Goal: Task Accomplishment & Management: Manage account settings

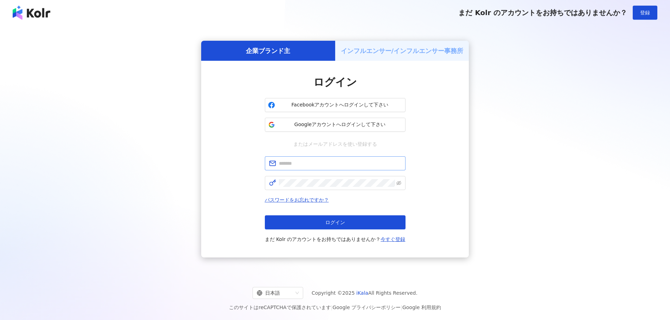
click at [401, 160] on div at bounding box center [401, 160] width 0 height 0
click at [346, 165] on input "text" at bounding box center [340, 164] width 122 height 8
type input "**********"
click at [319, 188] on span at bounding box center [335, 183] width 141 height 14
click at [342, 221] on span "ログイン" at bounding box center [335, 223] width 20 height 6
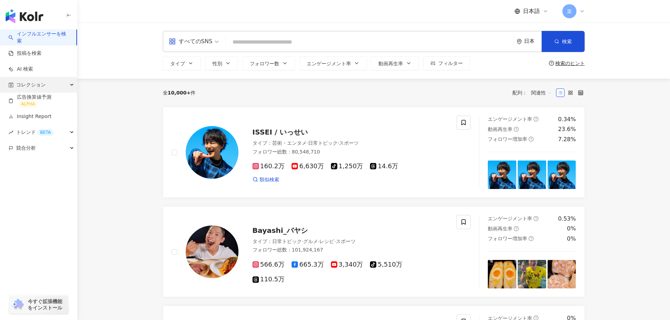
click at [30, 83] on span "コレクション" at bounding box center [31, 85] width 30 height 16
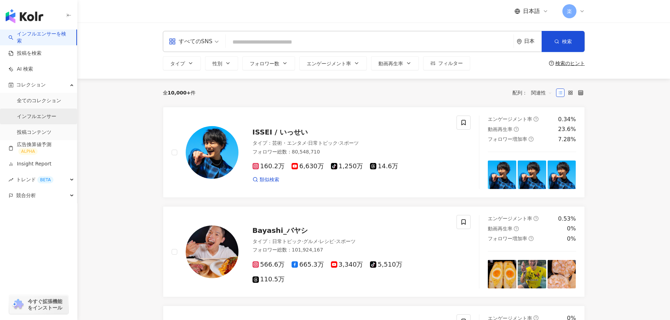
click at [43, 120] on link "インフルエンサー" at bounding box center [36, 116] width 39 height 7
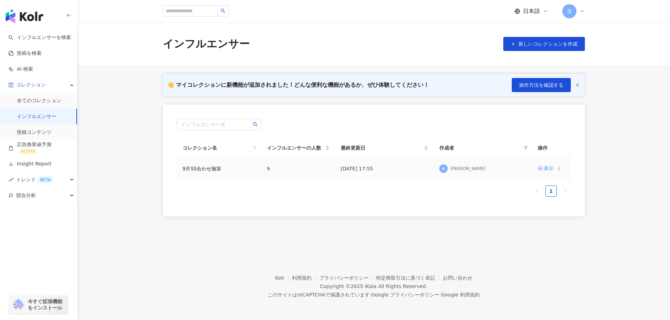
click at [228, 171] on td "9月SS合わせ施策" at bounding box center [219, 169] width 84 height 22
click at [544, 170] on td "表示" at bounding box center [551, 169] width 39 height 22
click at [544, 170] on div "表示" at bounding box center [549, 169] width 10 height 8
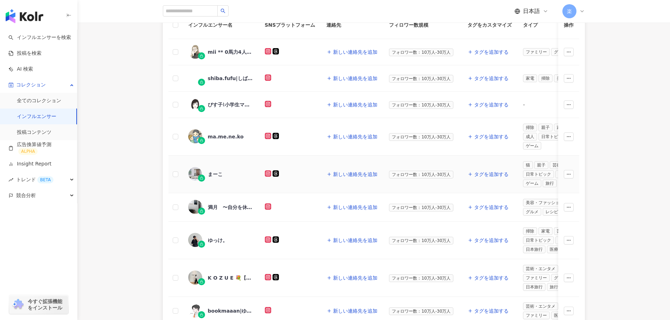
scroll to position [112, 0]
click at [228, 51] on div "mii ** 0馬力4人家族でも目指せ黒字家計𓈒𓏸,28687898382" at bounding box center [231, 51] width 46 height 7
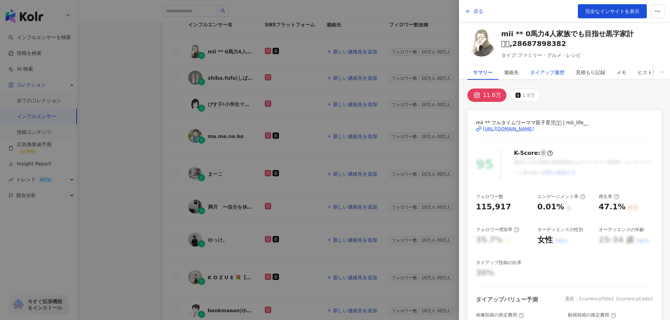
click at [556, 78] on div "タイアップ履歴" at bounding box center [547, 72] width 34 height 14
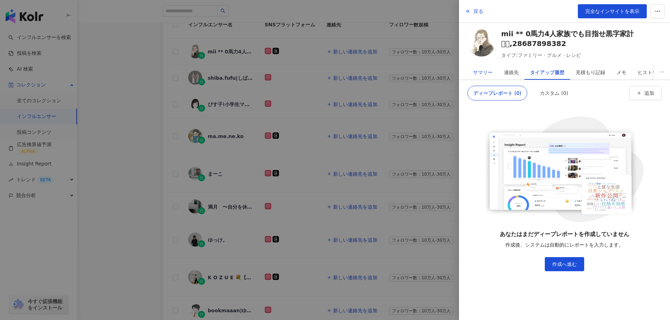
click at [475, 72] on div "サマリー" at bounding box center [483, 72] width 20 height 14
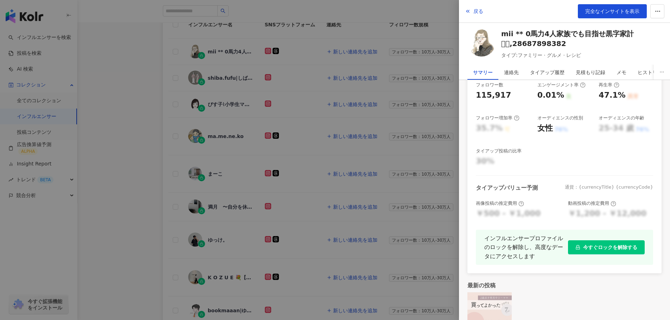
scroll to position [137, 0]
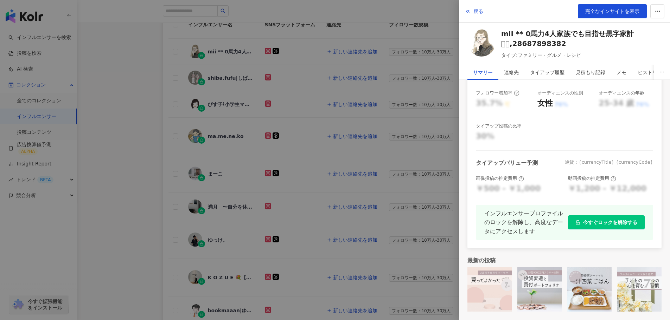
click at [278, 130] on div at bounding box center [335, 160] width 670 height 320
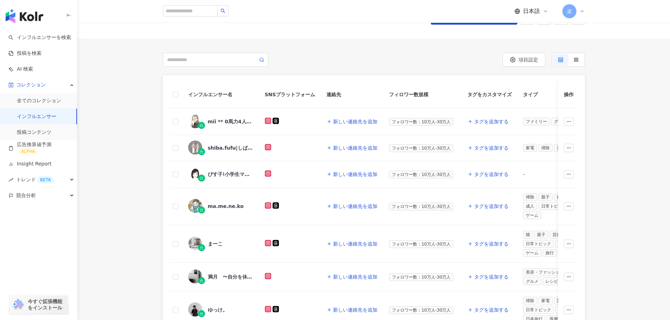
scroll to position [42, 0]
click at [222, 127] on div "mii ** 0馬力4人家族でも目指せ黒字家計𓈒𓏸,28687898382" at bounding box center [220, 122] width 65 height 15
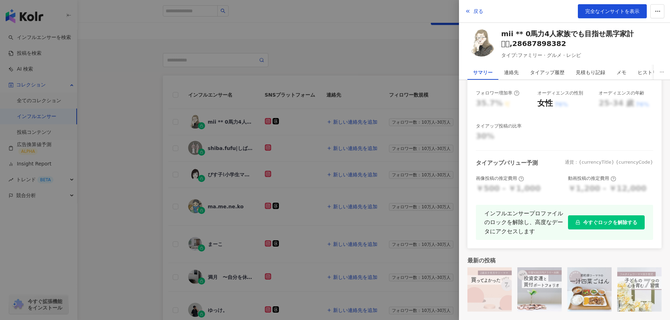
scroll to position [137, 0]
click at [228, 146] on div at bounding box center [335, 160] width 670 height 320
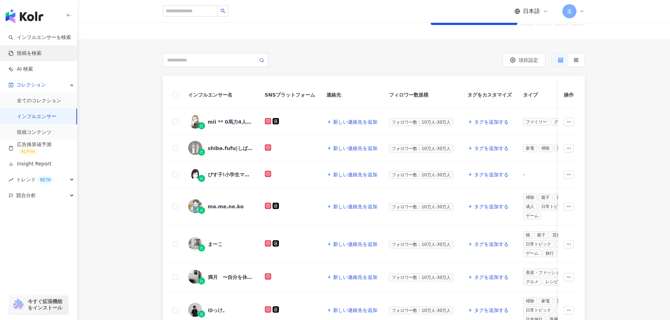
click at [37, 50] on link "投稿を検索" at bounding box center [24, 53] width 33 height 7
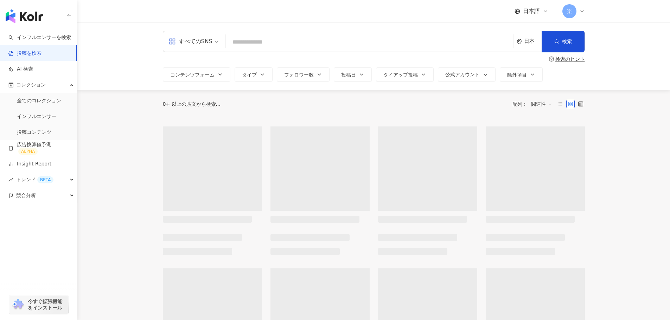
click at [258, 46] on input "search" at bounding box center [370, 41] width 282 height 15
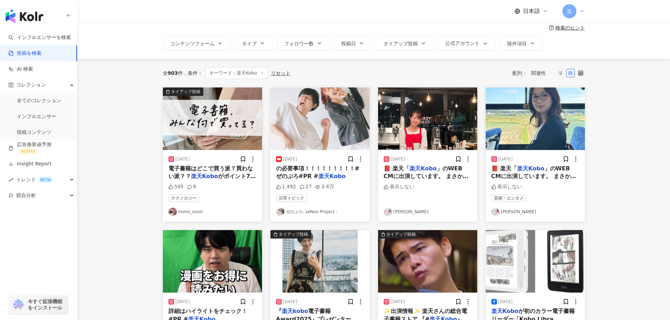
scroll to position [62, 0]
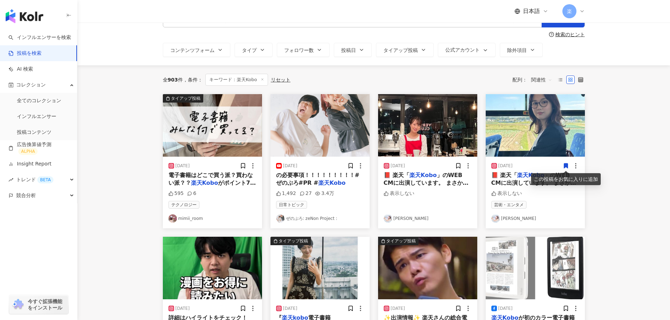
scroll to position [0, 0]
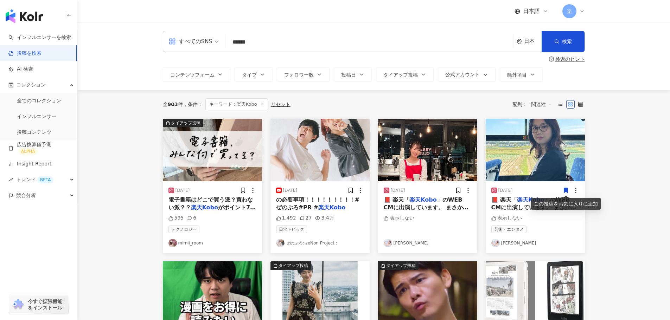
click at [539, 108] on span "関連性" at bounding box center [541, 104] width 21 height 11
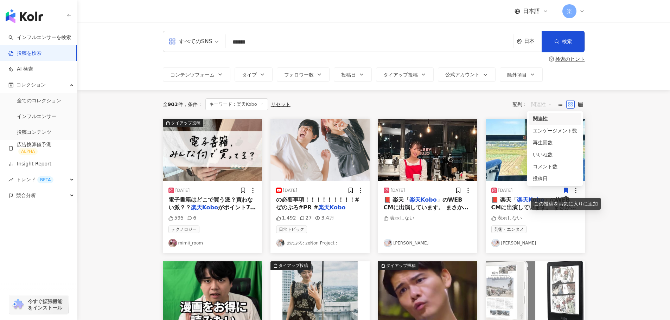
click at [539, 107] on span "関連性" at bounding box center [541, 104] width 21 height 11
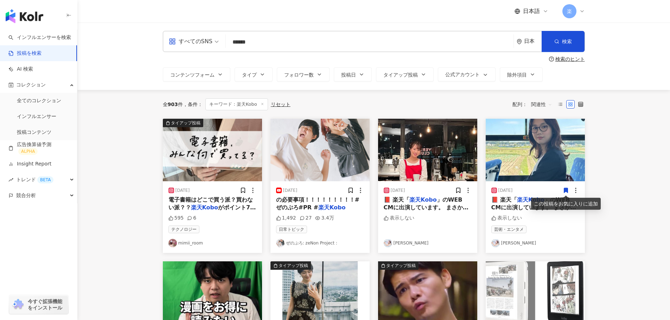
click at [539, 107] on span "関連性" at bounding box center [541, 104] width 21 height 11
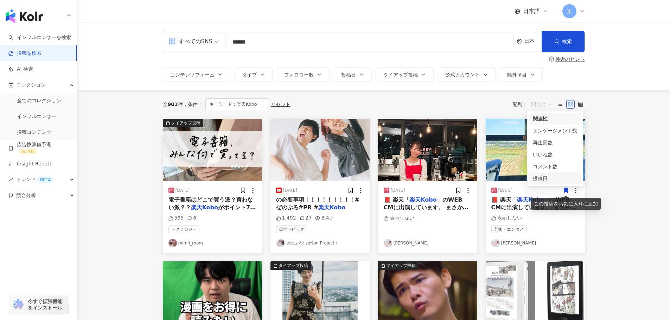
click at [552, 182] on div "投稿日" at bounding box center [555, 179] width 44 height 8
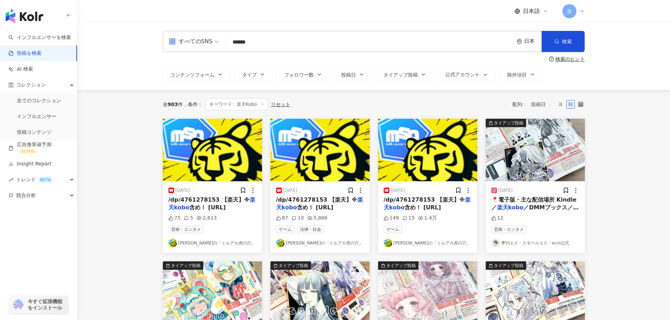
click at [189, 40] on div "すべてのSNS" at bounding box center [191, 41] width 44 height 11
click at [201, 75] on div "Instagram" at bounding box center [194, 74] width 46 height 9
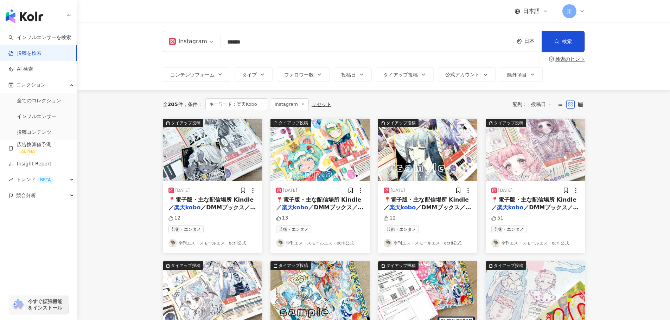
click at [262, 53] on div "ig Instagram ****** 日本 検索 検索のヒント コンテンツフォーム タイプ フォロワー数 投稿日 タイアップ投稿 公式アカウント 除外項目" at bounding box center [374, 56] width 450 height 51
click at [262, 53] on div "Instagram ****** 日本 検索 検索のヒント コンテンツフォーム タイプ フォロワー数 投稿日 タイアップ投稿 公式アカウント 除外項目" at bounding box center [374, 56] width 450 height 51
click at [269, 49] on input "******" at bounding box center [366, 41] width 287 height 15
type input "*"
click at [264, 104] on icon at bounding box center [263, 104] width 4 height 4
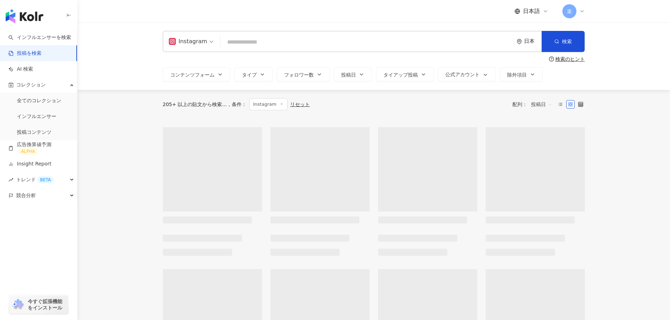
click at [250, 40] on input "search" at bounding box center [366, 41] width 287 height 15
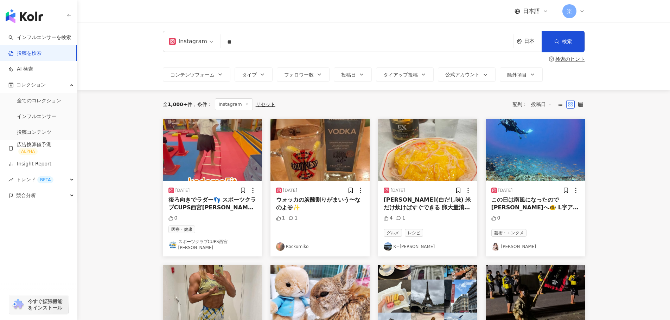
type input "*"
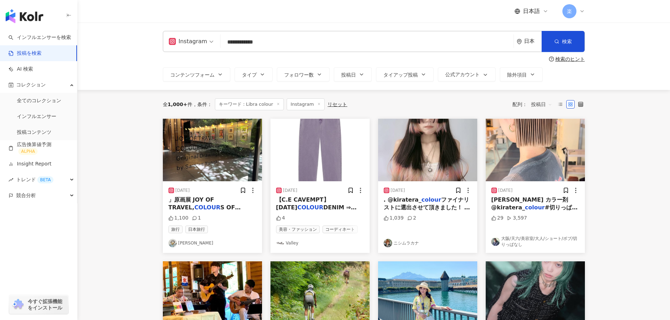
click at [228, 43] on input "**********" at bounding box center [366, 41] width 287 height 15
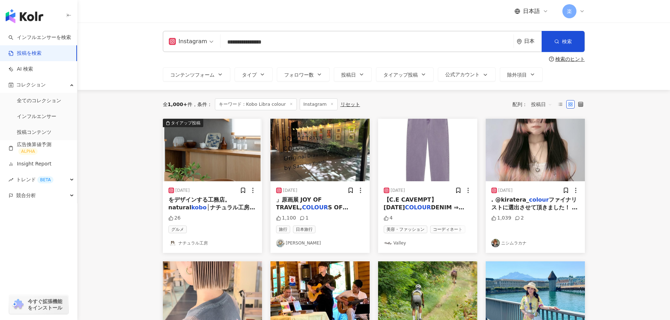
type input "**********"
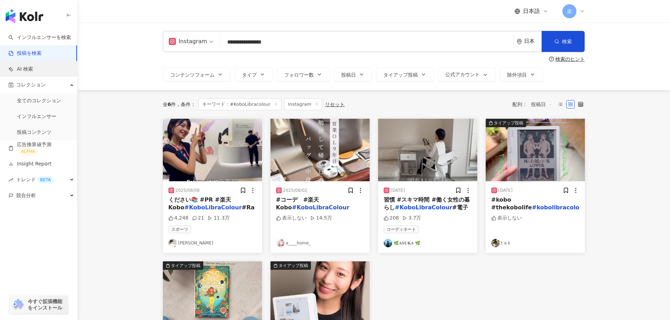
click at [33, 68] on link "AI 検索" at bounding box center [20, 69] width 25 height 7
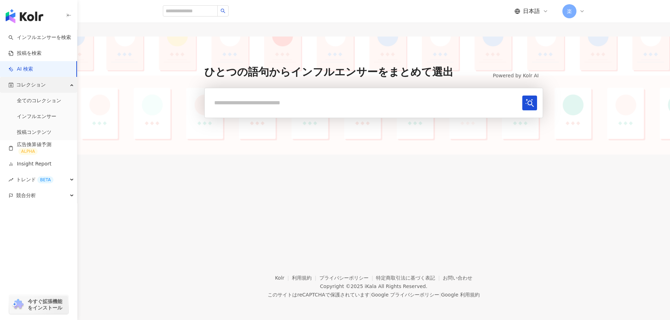
click at [42, 87] on span "コレクション" at bounding box center [31, 85] width 30 height 16
click at [42, 135] on link "投稿コンテンツ" at bounding box center [34, 132] width 34 height 7
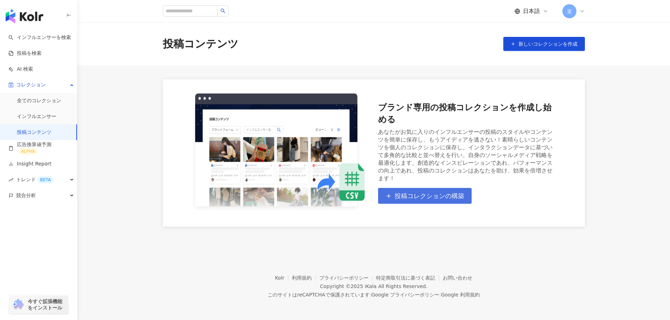
click at [411, 195] on span "投稿コレクションの構築" at bounding box center [430, 196] width 70 height 8
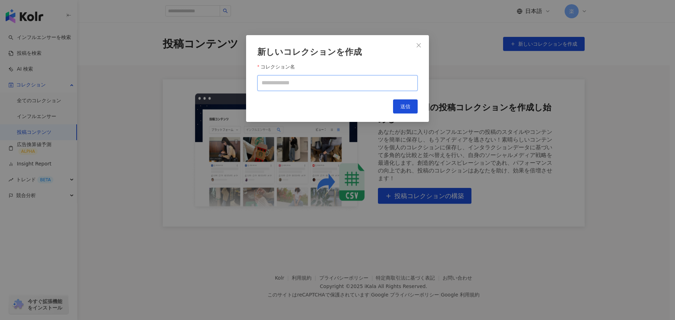
click at [358, 81] on input "コレクション名" at bounding box center [337, 83] width 160 height 16
type input "*******"
click at [221, 116] on div "新しいコレクションを作成 コレクション名 ******* キャンセル 送信" at bounding box center [337, 160] width 675 height 320
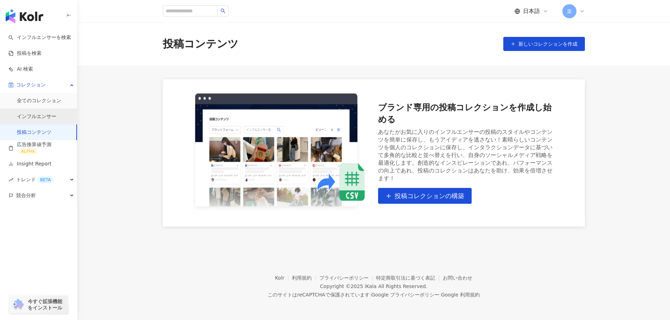
click at [54, 116] on link "インフルエンサー" at bounding box center [36, 116] width 39 height 7
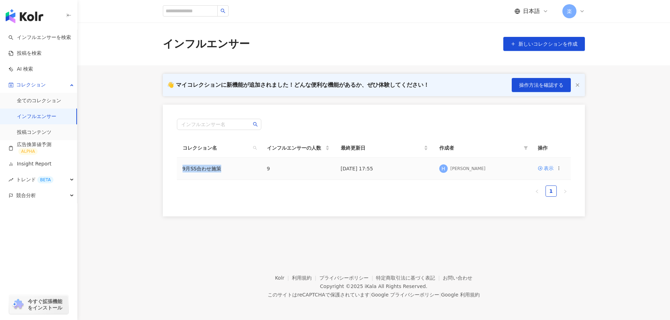
drag, startPoint x: 210, startPoint y: 171, endPoint x: 178, endPoint y: 168, distance: 31.4
click at [178, 168] on td "9月SS合わせ施策" at bounding box center [219, 169] width 84 height 22
copy link "9月SS合わせ施策"
click at [51, 129] on link "投稿コンテンツ" at bounding box center [34, 132] width 34 height 7
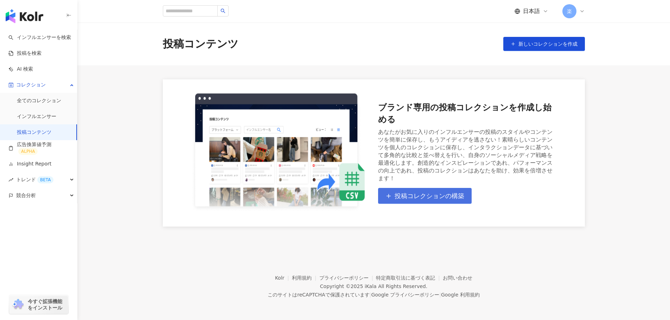
click at [428, 203] on button "投稿コレクションの構築" at bounding box center [425, 196] width 94 height 16
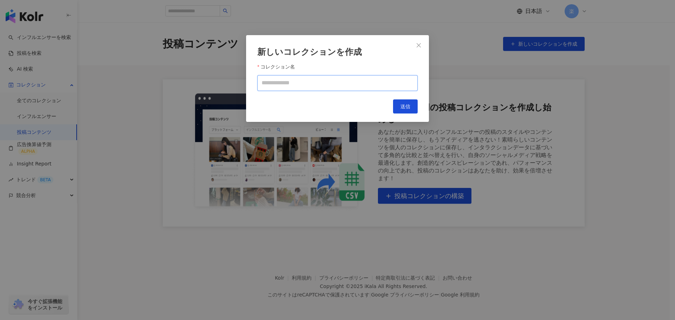
click at [310, 85] on input "コレクション名" at bounding box center [337, 83] width 160 height 16
paste input "*********"
type input "*********"
click at [402, 109] on span "送信" at bounding box center [406, 107] width 10 height 6
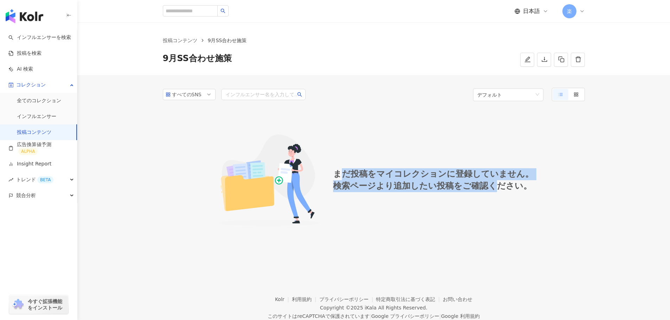
drag, startPoint x: 349, startPoint y: 176, endPoint x: 499, endPoint y: 210, distance: 154.5
click at [499, 210] on div "まだ投稿をマイコレクションに登録していません。 検索ページより追加したい投稿をご確認ください。" at bounding box center [374, 180] width 422 height 141
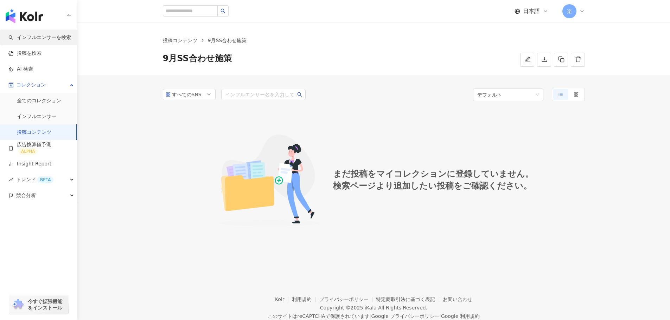
click at [52, 34] on link "インフルエンサーを検索" at bounding box center [39, 37] width 63 height 7
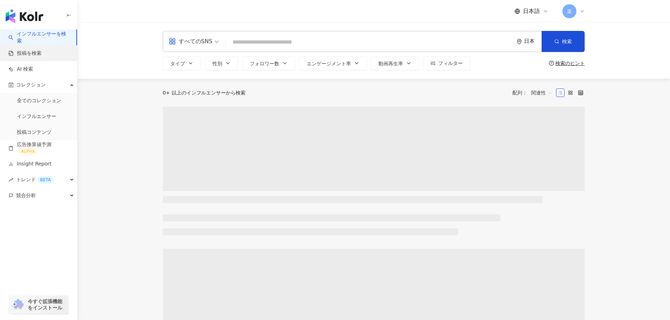
click at [39, 52] on link "投稿を検索" at bounding box center [24, 53] width 33 height 7
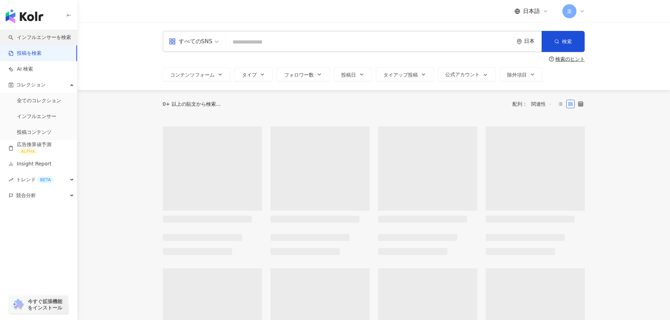
click at [42, 34] on link "インフルエンサーを検索" at bounding box center [39, 37] width 63 height 7
click at [39, 104] on link "全てのコレクション" at bounding box center [39, 100] width 44 height 7
click at [41, 118] on link "インフルエンサー" at bounding box center [36, 116] width 39 height 7
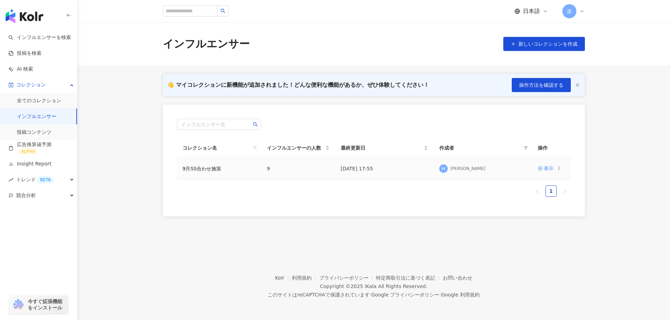
click at [200, 173] on td "9月SS合わせ施策" at bounding box center [219, 169] width 84 height 22
click at [200, 172] on link "9月SS合わせ施策" at bounding box center [202, 169] width 39 height 6
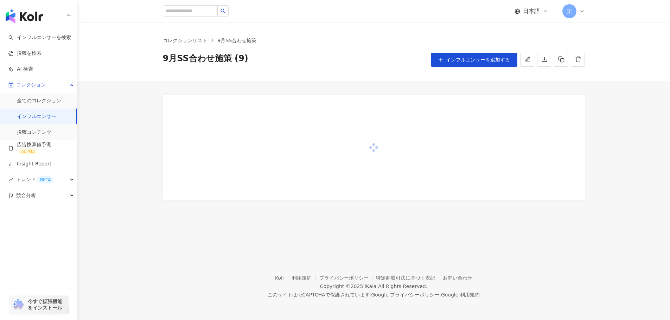
scroll to position [32, 0]
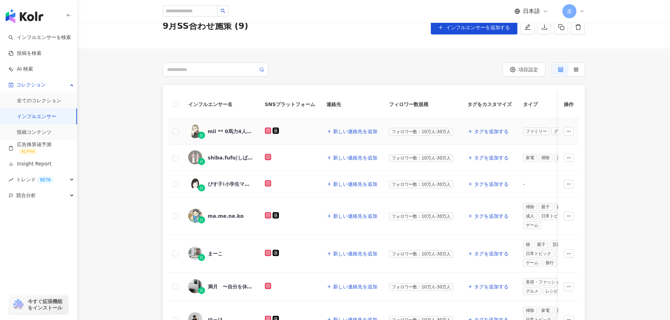
click at [198, 132] on img at bounding box center [195, 131] width 14 height 14
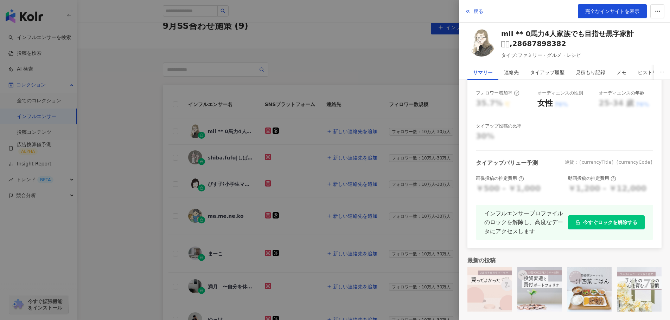
scroll to position [137, 0]
click at [337, 138] on div at bounding box center [335, 160] width 670 height 320
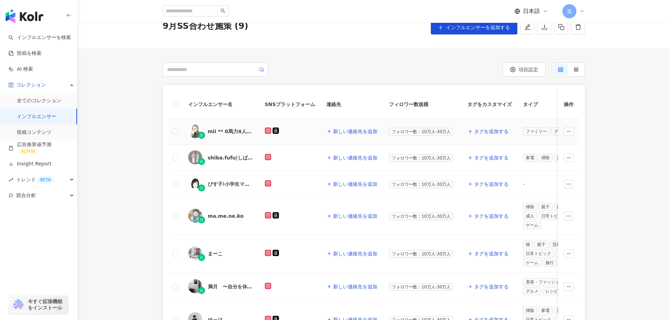
click at [265, 128] on icon at bounding box center [268, 131] width 6 height 6
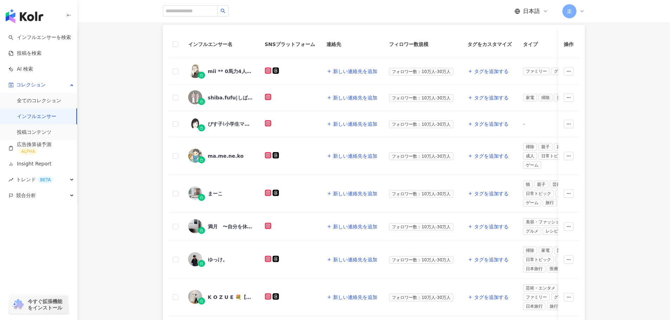
scroll to position [95, 0]
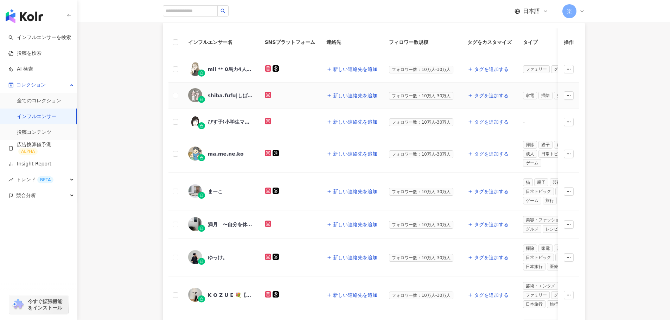
click at [223, 98] on div "shiba.fufu|しば夫婦☺︎【おしゃれ便利グッズのプロ】" at bounding box center [231, 95] width 46 height 7
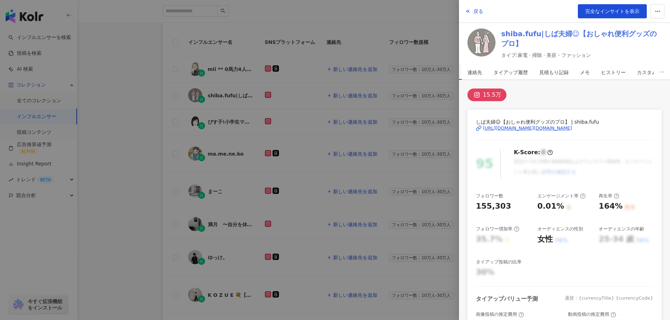
click at [572, 33] on link "shiba.fufu|しば夫婦☺︎【おしゃれ便利グッズのプロ】" at bounding box center [581, 39] width 160 height 20
click at [229, 102] on div at bounding box center [335, 160] width 670 height 320
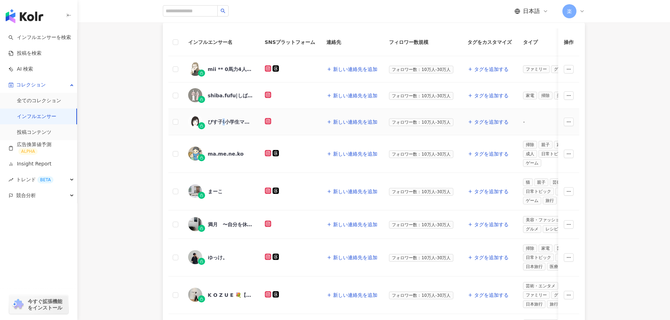
drag, startPoint x: 221, startPoint y: 123, endPoint x: 217, endPoint y: 121, distance: 3.8
click at [217, 121] on div "びす子⌇小学生ママの暮らしを快適に" at bounding box center [231, 122] width 46 height 7
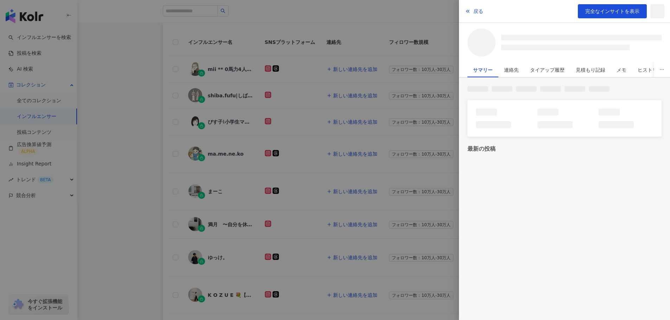
click at [229, 160] on div at bounding box center [335, 160] width 670 height 320
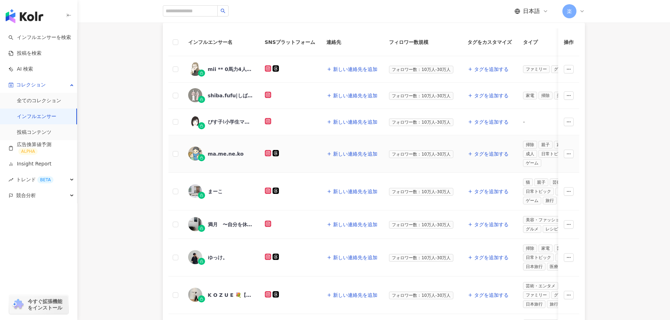
click at [224, 153] on div "ma.me.ne.ko" at bounding box center [226, 154] width 36 height 7
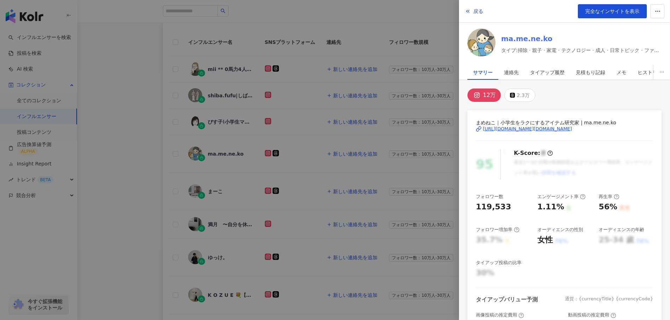
click at [516, 42] on link "ma.me.ne.ko" at bounding box center [581, 39] width 160 height 10
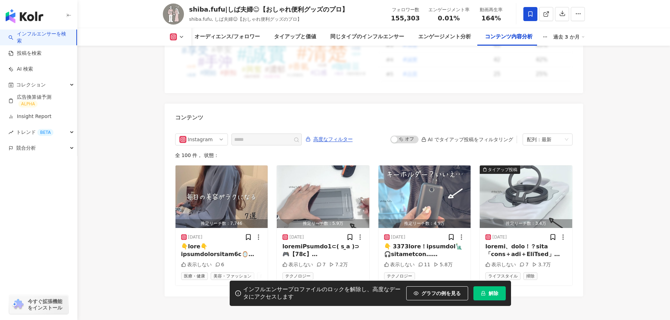
scroll to position [2194, 0]
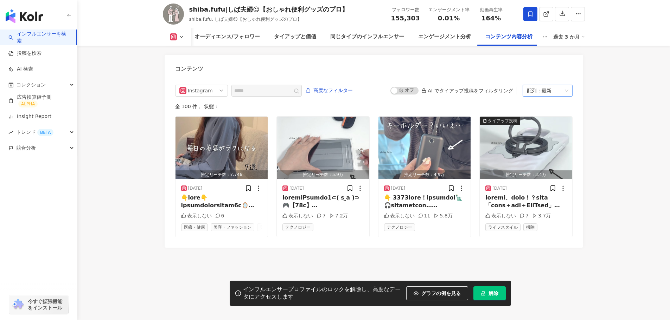
click at [554, 85] on div "配列：最新" at bounding box center [544, 90] width 35 height 11
click at [574, 31] on div "概要 オーディエンス/フォロワー タイアップと価値 同じタイプのインフルエンサー エンゲージメント分析 コンテンツ内容分析 過去 3 か月" at bounding box center [374, 37] width 422 height 18
click at [565, 45] on div "概要 オーディエンス/フォロワー タイアップと価値 同じタイプのインフルエンサー エンゲージメント分析 コンテンツ内容分析 過去 3 か月" at bounding box center [374, 37] width 422 height 18
click at [568, 39] on div "過去 3 か月" at bounding box center [569, 36] width 32 height 11
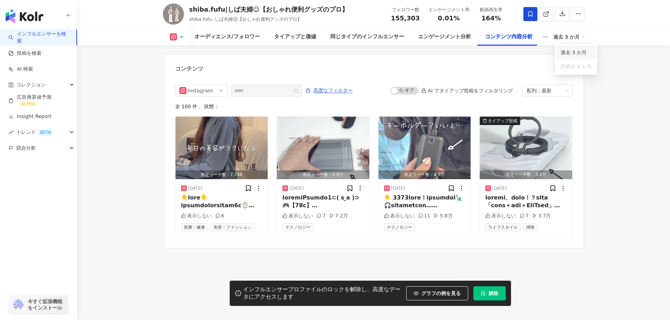
click at [575, 53] on link "過去 3 か月" at bounding box center [576, 53] width 31 height 8
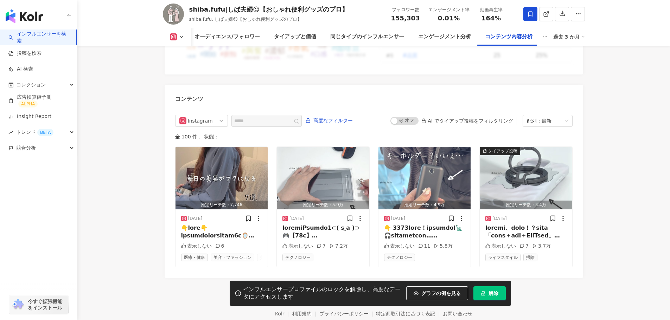
scroll to position [2164, 0]
click at [546, 116] on div "配列：最新" at bounding box center [544, 121] width 35 height 11
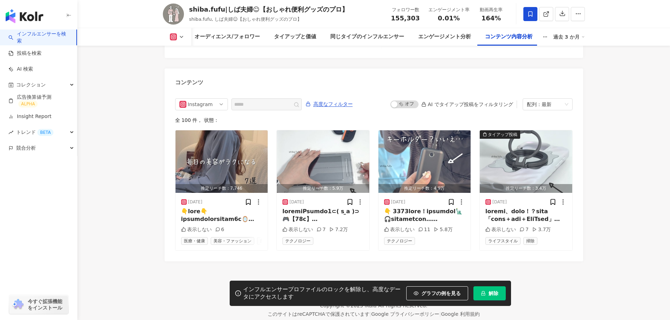
scroll to position [2194, 0]
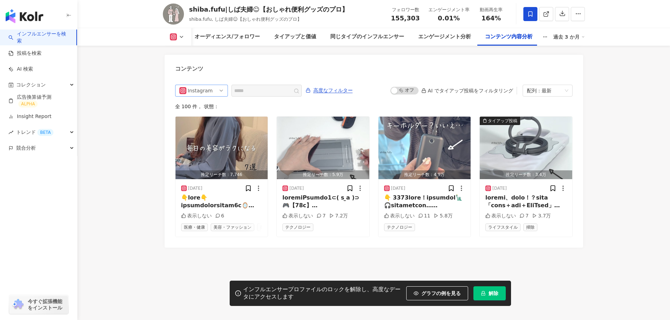
click at [210, 85] on div "Instagram" at bounding box center [199, 90] width 23 height 11
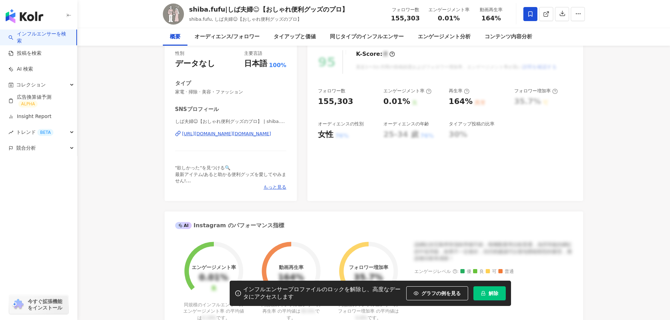
scroll to position [0, 0]
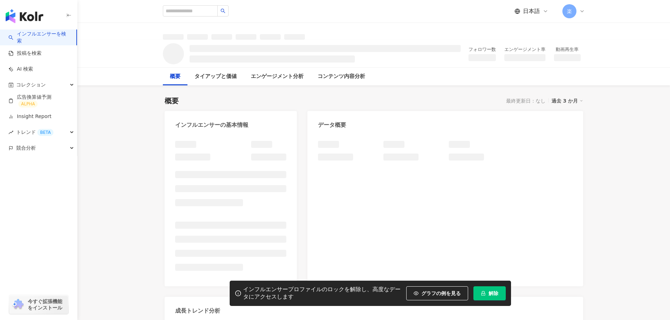
scroll to position [109, 0]
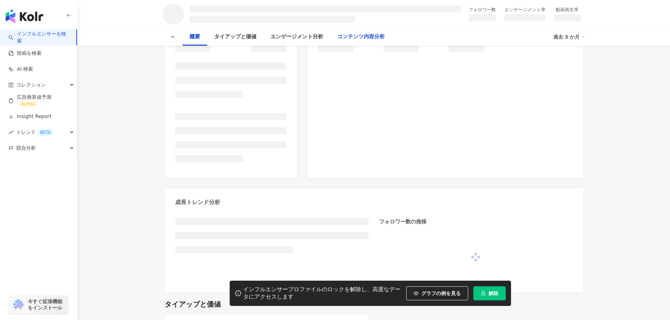
click at [385, 36] on div "コンテンツ内容分析" at bounding box center [360, 37] width 47 height 8
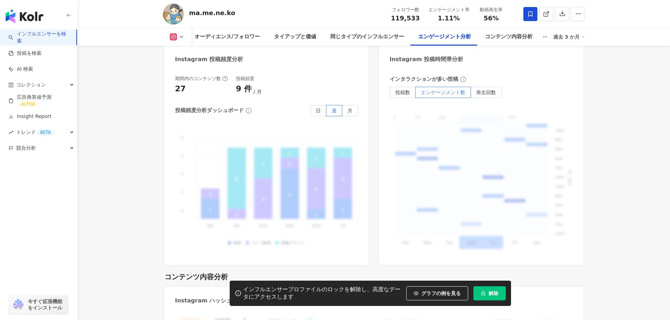
scroll to position [1818, 0]
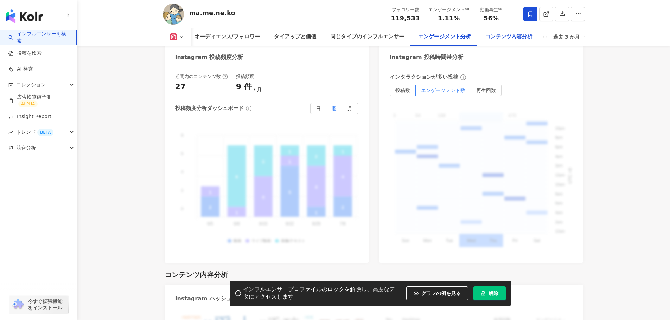
click at [517, 36] on div "コンテンツ内容分析" at bounding box center [508, 37] width 47 height 8
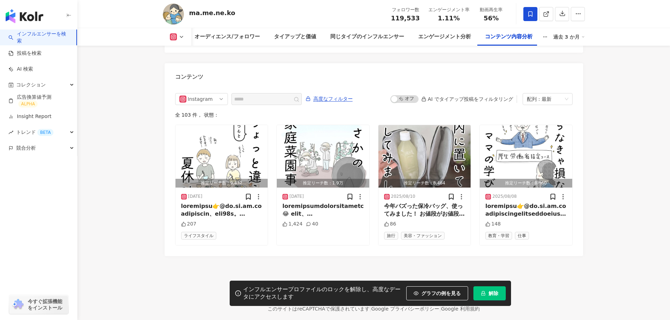
scroll to position [2176, 0]
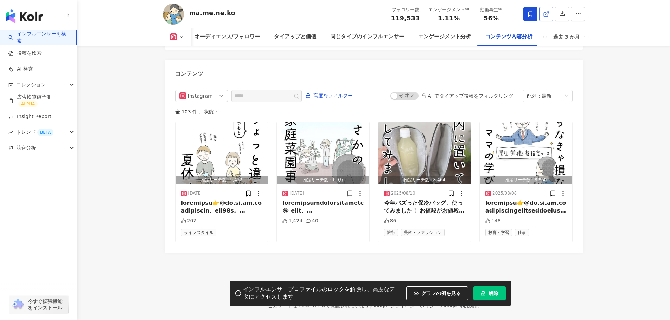
click at [542, 18] on link at bounding box center [546, 14] width 14 height 14
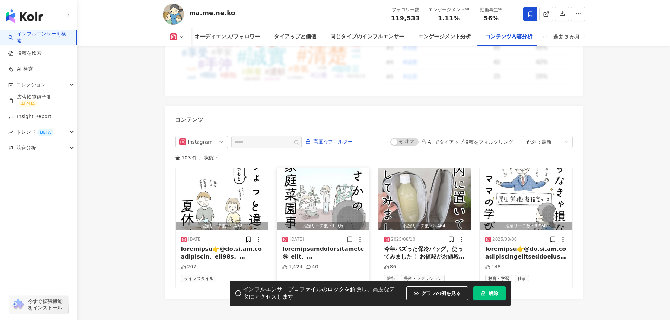
scroll to position [2130, 0]
